Goal: Information Seeking & Learning: Learn about a topic

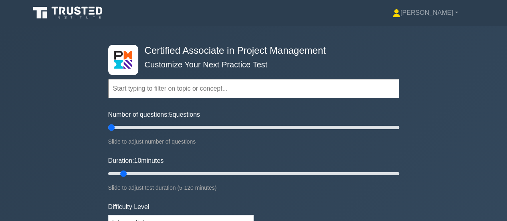
drag, startPoint x: 119, startPoint y: 128, endPoint x: 101, endPoint y: 127, distance: 18.0
type input "5"
click at [108, 128] on input "Number of questions: 5 questions" at bounding box center [253, 128] width 291 height 10
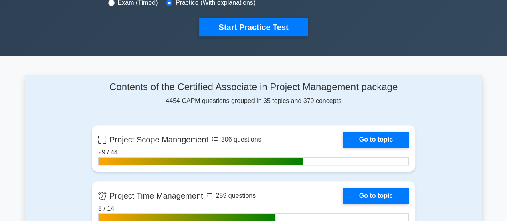
scroll to position [320, 0]
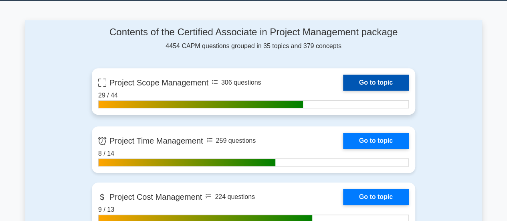
click at [367, 81] on link "Go to topic" at bounding box center [376, 82] width 66 height 16
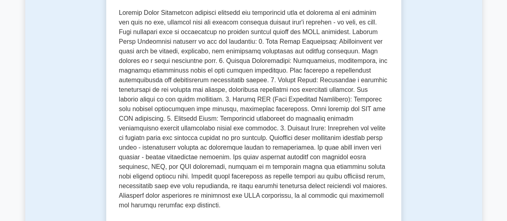
scroll to position [360, 0]
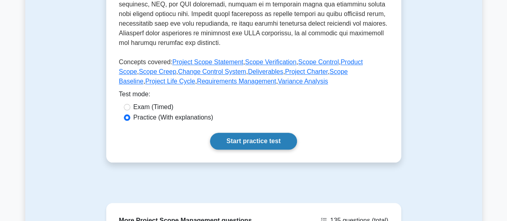
click at [259, 141] on link "Start practice test" at bounding box center [253, 141] width 87 height 17
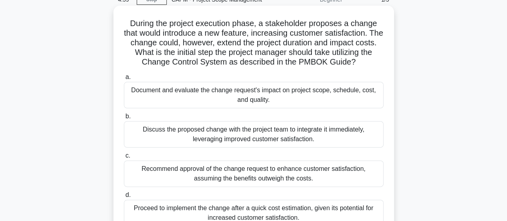
scroll to position [80, 0]
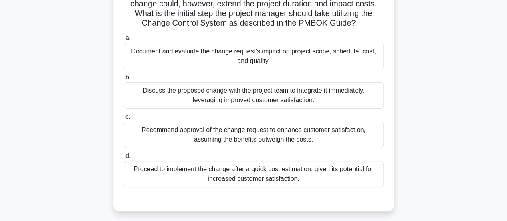
drag, startPoint x: 313, startPoint y: 181, endPoint x: 109, endPoint y: 5, distance: 269.2
click at [109, 5] on div "During the project execution phase, a stakeholder proposes a change that would …" at bounding box center [253, 94] width 457 height 254
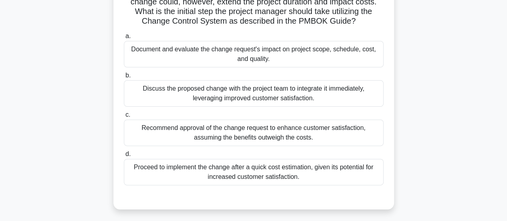
copy div "The change could, however, extend the project duration and impact costs. What i…"
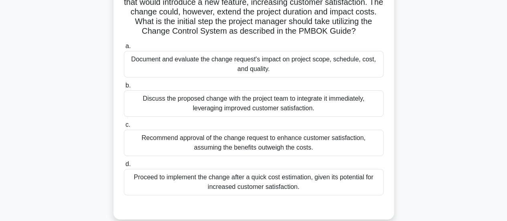
scroll to position [120, 0]
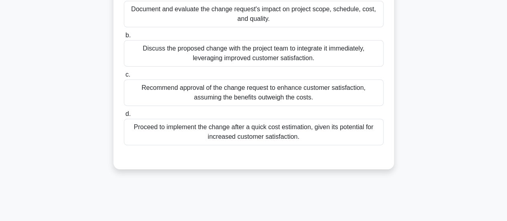
click at [298, 159] on div "During the project execution phase, a stakeholder proposes a change that would …" at bounding box center [254, 47] width 274 height 238
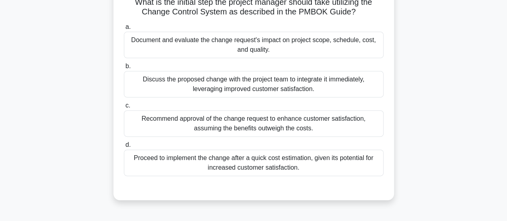
scroll to position [0, 0]
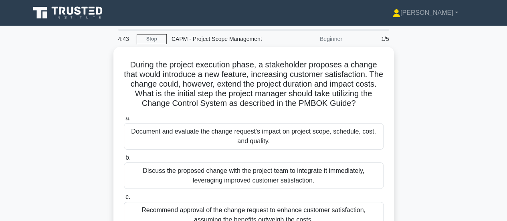
copy body "[PERSON_NAME] Profile Settings 4:45 Stop CAPM - Project Scope Management Beginn…"
drag, startPoint x: 316, startPoint y: 139, endPoint x: 144, endPoint y: 0, distance: 221.3
click at [144, 0] on body "[PERSON_NAME] Profile Settings" at bounding box center [253, 216] width 507 height 433
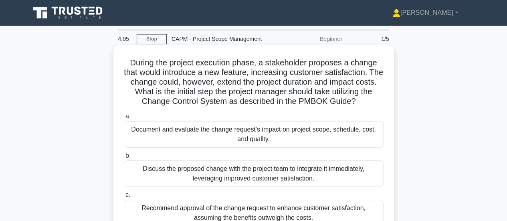
click at [200, 130] on div "Document and evaluate the change request's impact on project scope, schedule, c…" at bounding box center [254, 134] width 260 height 26
click at [124, 119] on input "a. Document and evaluate the change request's impact on project scope, schedule…" at bounding box center [124, 116] width 0 height 5
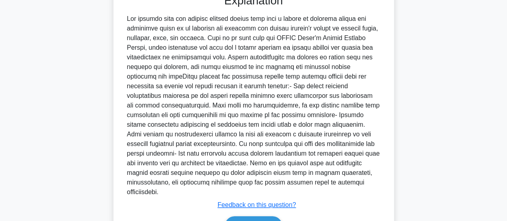
scroll to position [330, 0]
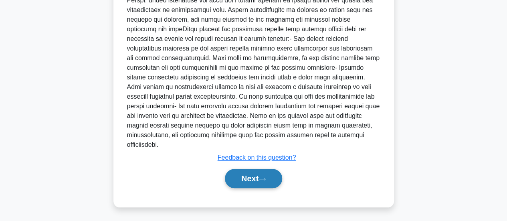
click at [252, 177] on button "Next" at bounding box center [253, 178] width 57 height 19
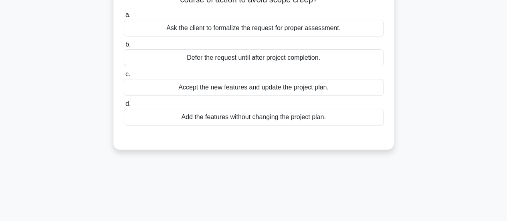
scroll to position [12, 0]
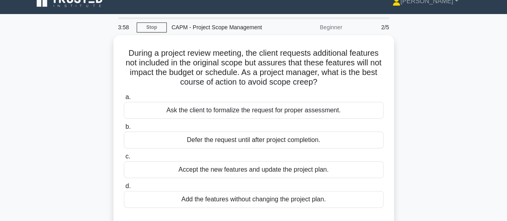
drag, startPoint x: 348, startPoint y: 198, endPoint x: 109, endPoint y: 49, distance: 281.8
click at [109, 49] on div "During a project review meeting, the client requests additional features not in…" at bounding box center [253, 138] width 457 height 206
copy div "During a project review meeting, the client requests additional features not in…"
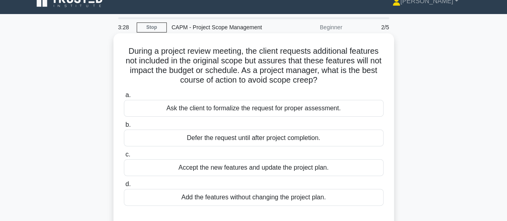
click at [267, 109] on div "Ask the client to formalize the request for proper assessment." at bounding box center [254, 108] width 260 height 17
click at [124, 98] on input "a. Ask the client to formalize the request for proper assessment." at bounding box center [124, 95] width 0 height 5
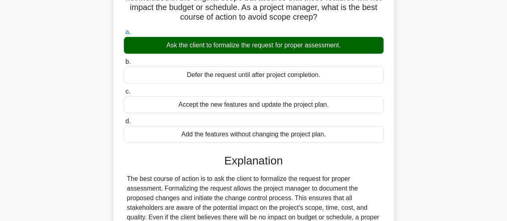
scroll to position [212, 0]
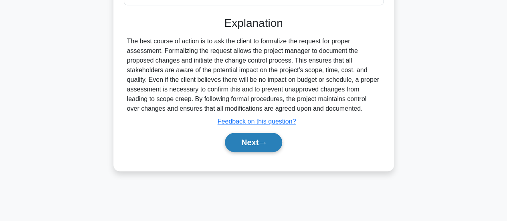
click at [252, 144] on button "Next" at bounding box center [253, 142] width 57 height 19
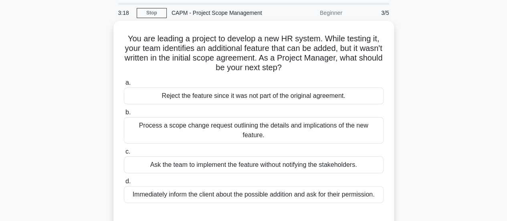
scroll to position [17, 0]
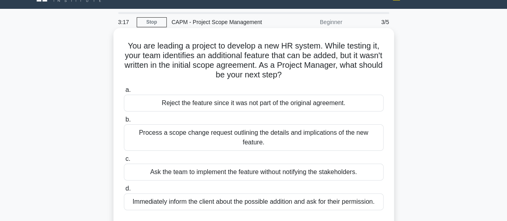
drag, startPoint x: 378, startPoint y: 155, endPoint x: 123, endPoint y: 34, distance: 282.3
click at [123, 34] on div "You are leading a project to develop a new HR system. While testing it, your te…" at bounding box center [254, 130] width 274 height 199
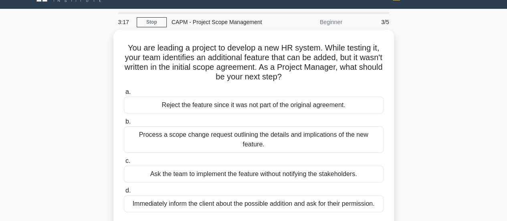
copy div "You are leading a project to develop a new HR system. While testing it, your te…"
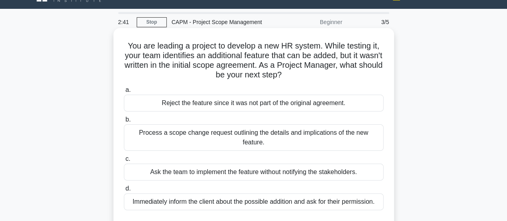
click at [254, 132] on div "Process a scope change request outlining the details and implications of the ne…" at bounding box center [254, 137] width 260 height 26
click at [124, 122] on input "b. Process a scope change request outlining the details and implications of the…" at bounding box center [124, 119] width 0 height 5
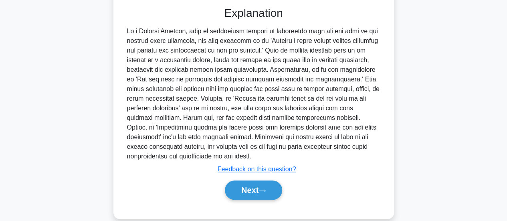
scroll to position [243, 0]
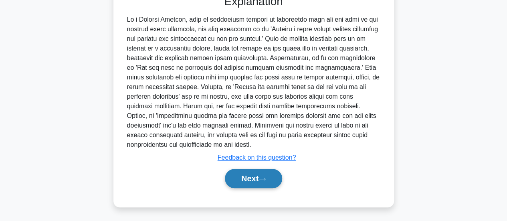
click at [259, 178] on button "Next" at bounding box center [253, 178] width 57 height 19
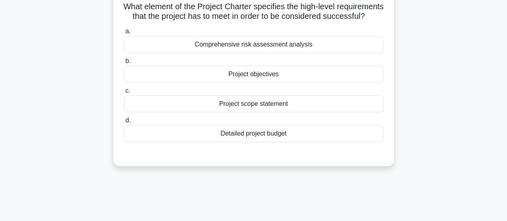
scroll to position [12, 0]
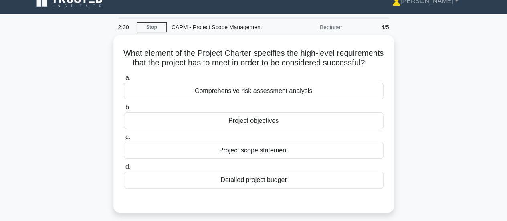
drag, startPoint x: 277, startPoint y: 193, endPoint x: 107, endPoint y: 54, distance: 220.3
click at [107, 54] on div "What element of the Project Charter specifies the high-level requirements that …" at bounding box center [253, 128] width 457 height 187
copy div "What element of the Project Charter specifies the high-level requirements that …"
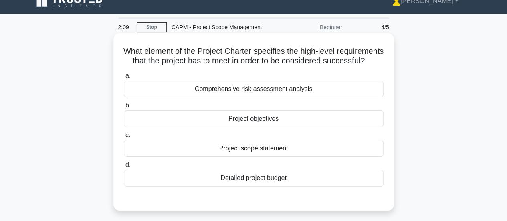
click at [245, 157] on div "Project scope statement" at bounding box center [254, 148] width 260 height 17
click at [124, 138] on input "c. Project scope statement" at bounding box center [124, 135] width 0 height 5
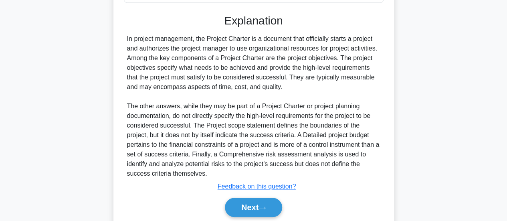
scroll to position [235, 0]
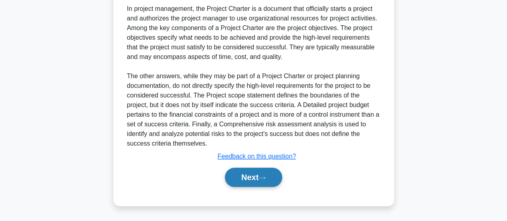
click at [251, 181] on button "Next" at bounding box center [253, 176] width 57 height 19
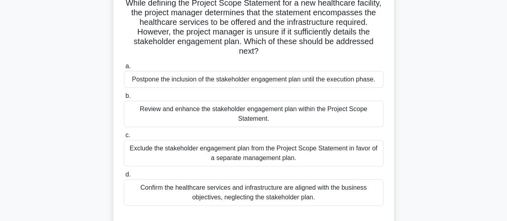
scroll to position [0, 0]
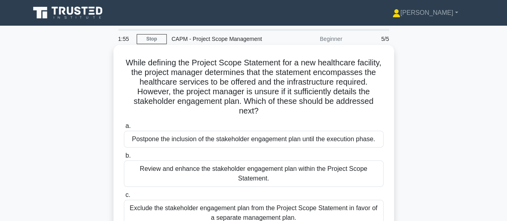
drag, startPoint x: 325, startPoint y: 125, endPoint x: 127, endPoint y: 55, distance: 210.0
click at [127, 55] on div "While defining the Project Scope Statement for a new healthcare facility, the p…" at bounding box center [254, 167] width 274 height 238
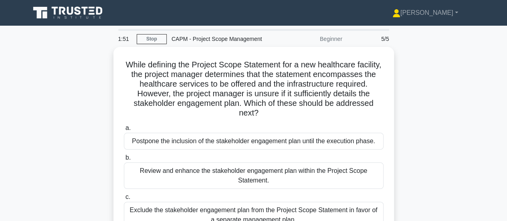
copy div "While defining the Project Scope Statement for a new healthcare facility, the p…"
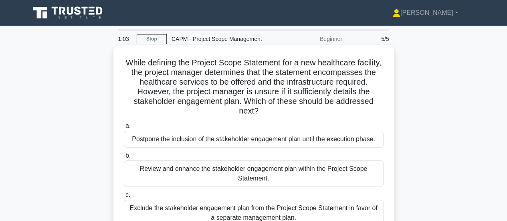
click at [224, 169] on div "Review and enhance the stakeholder engagement plan within the Project Scope Sta…" at bounding box center [254, 173] width 260 height 26
click at [124, 158] on input "b. Review and enhance the stakeholder engagement plan within the Project Scope …" at bounding box center [124, 155] width 0 height 5
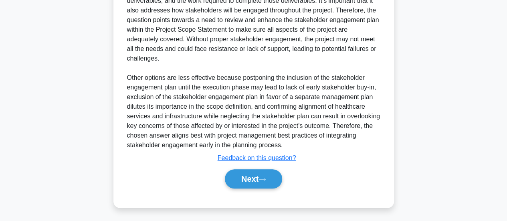
scroll to position [310, 0]
click at [256, 179] on button "Next" at bounding box center [253, 178] width 57 height 19
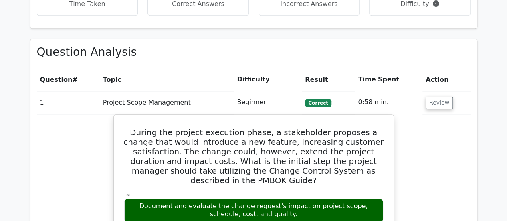
scroll to position [160, 0]
